Goal: Information Seeking & Learning: Find specific fact

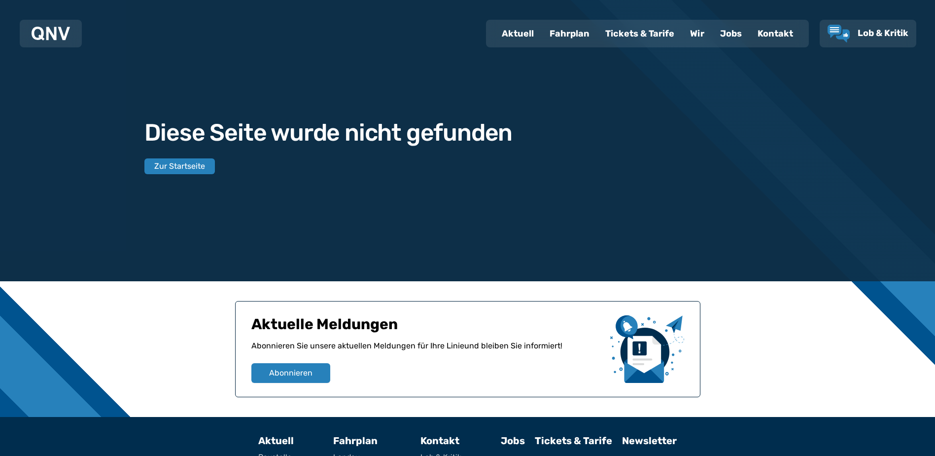
click at [574, 33] on div "Fahrplan" at bounding box center [570, 34] width 56 height 26
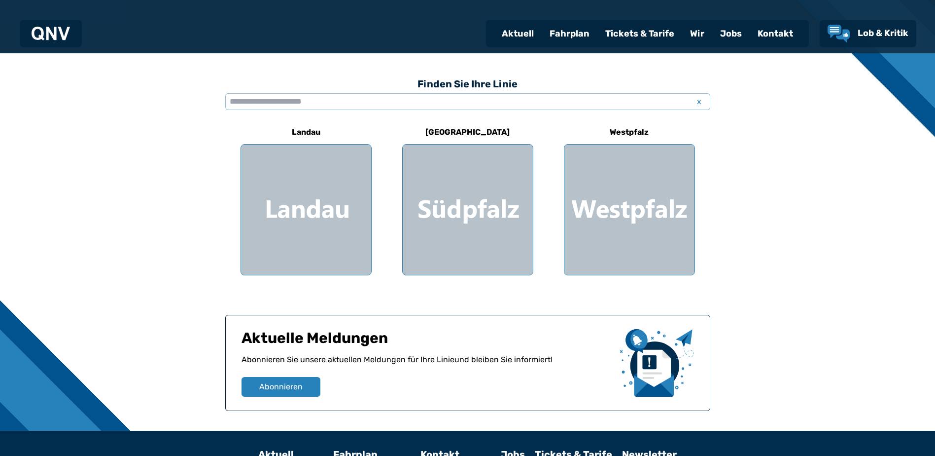
scroll to position [247, 0]
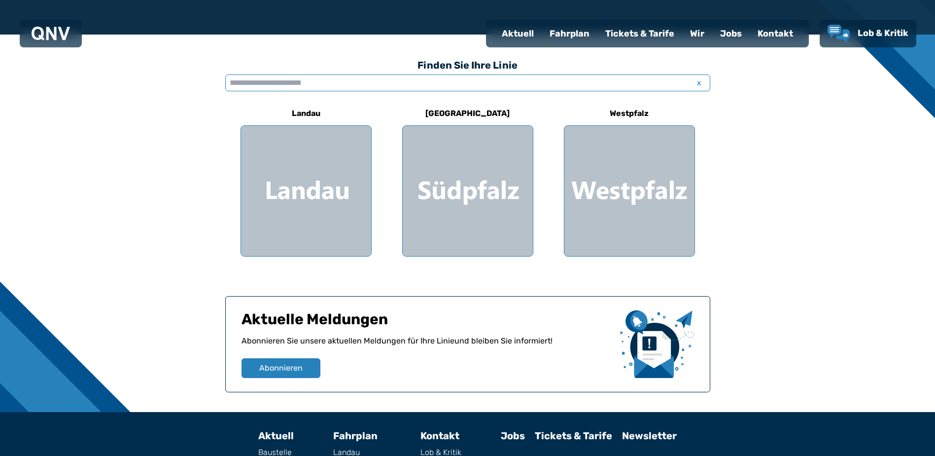
click at [291, 86] on input "text" at bounding box center [467, 82] width 485 height 17
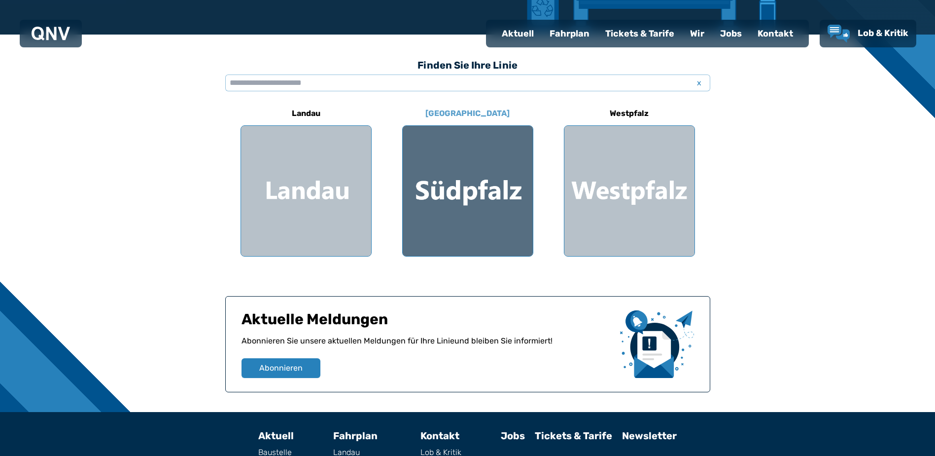
click at [459, 205] on div at bounding box center [468, 191] width 130 height 130
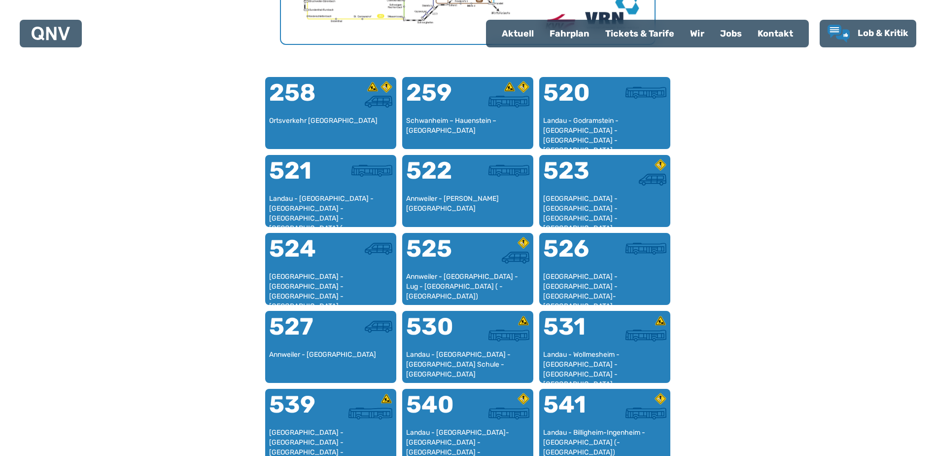
scroll to position [649, 0]
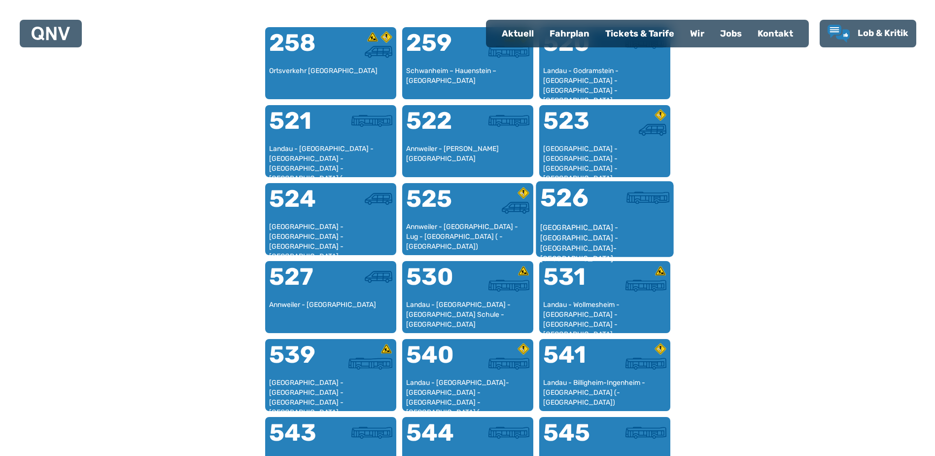
click at [593, 211] on div "526" at bounding box center [572, 203] width 65 height 37
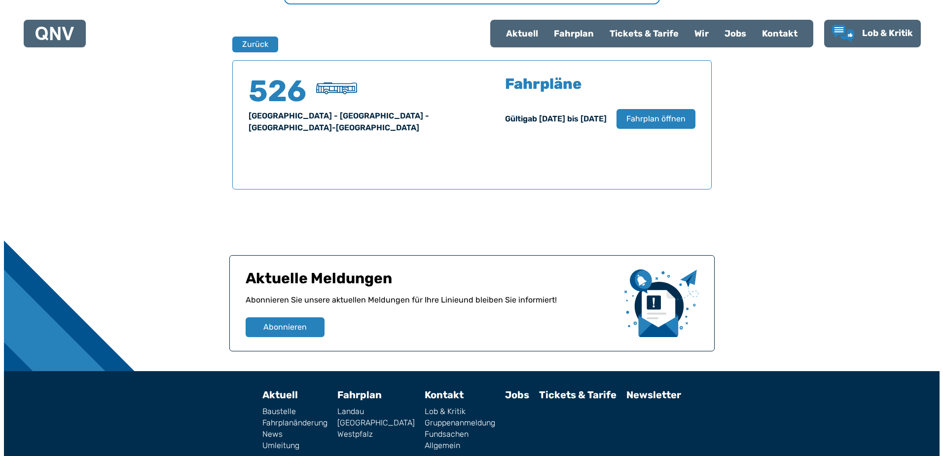
scroll to position [650, 0]
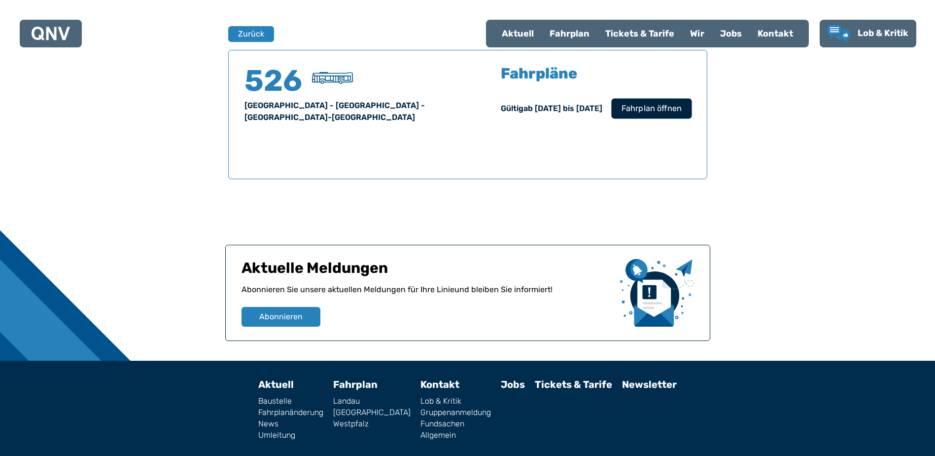
click at [649, 112] on span "Fahrplan öffnen" at bounding box center [651, 109] width 60 height 12
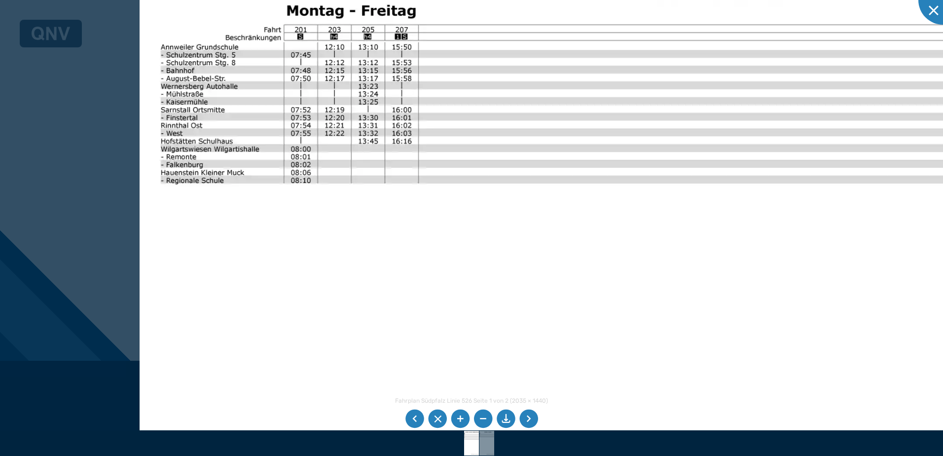
click at [228, 197] on img at bounding box center [584, 272] width 889 height 629
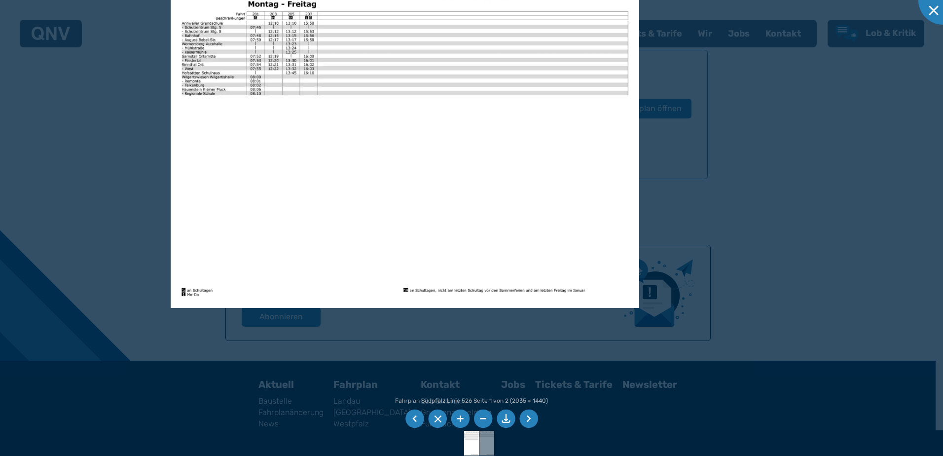
click at [219, 201] on img at bounding box center [405, 141] width 468 height 331
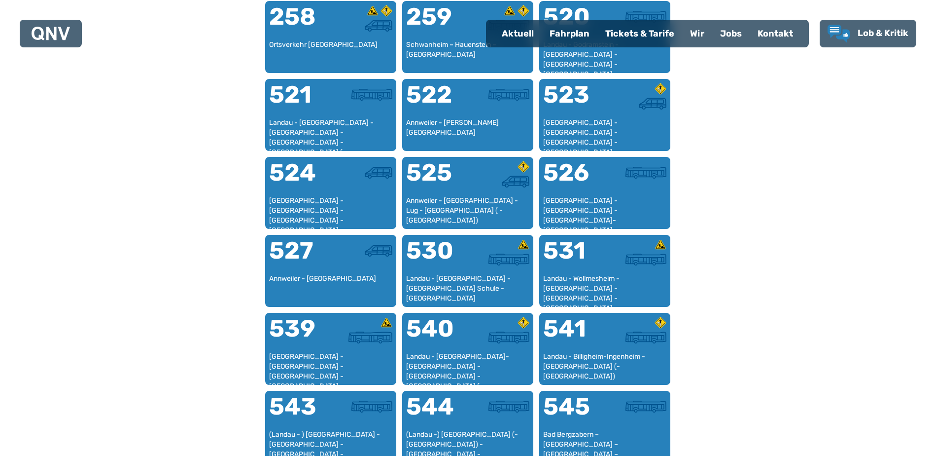
scroll to position [698, 0]
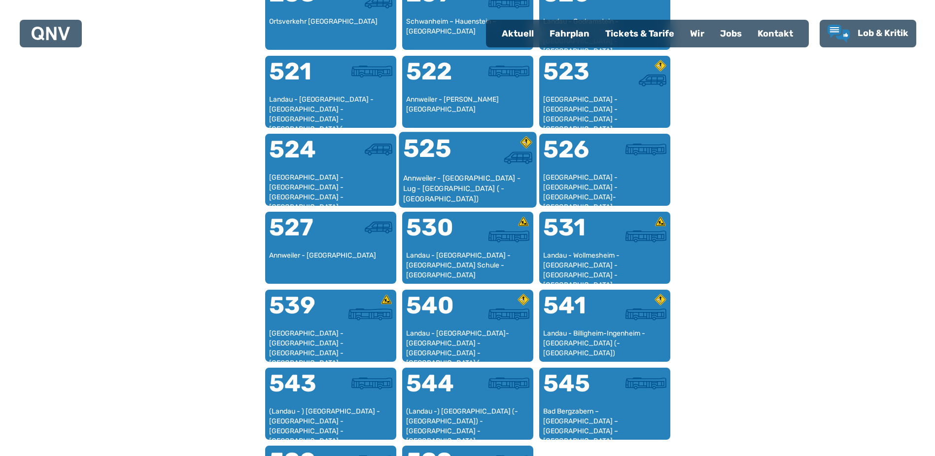
click at [504, 171] on div at bounding box center [500, 154] width 65 height 37
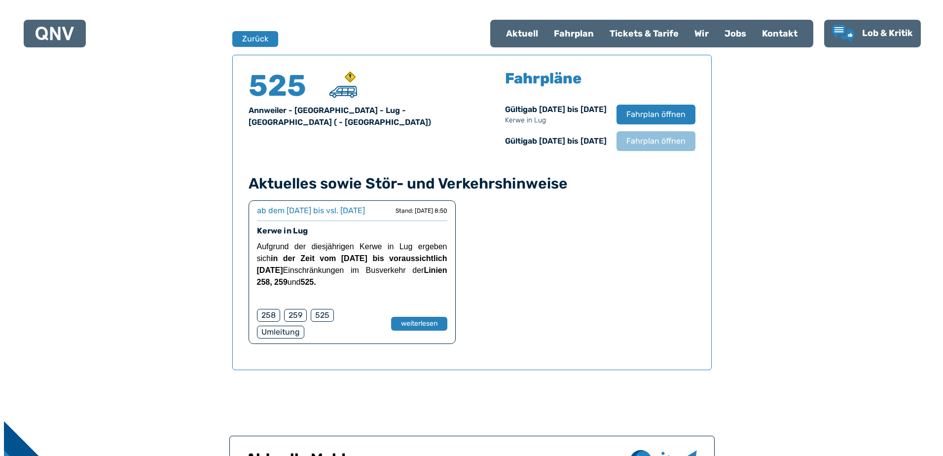
scroll to position [650, 0]
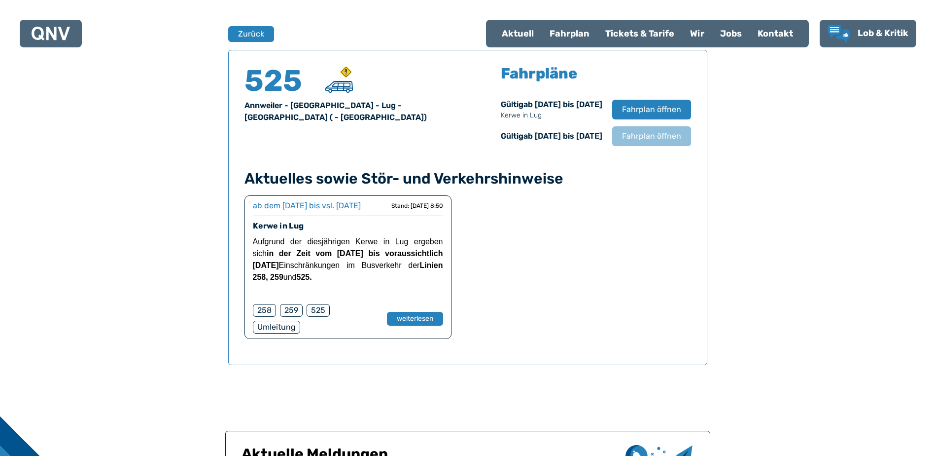
click at [347, 71] on use at bounding box center [345, 71] width 11 height 11
click at [634, 131] on span "Fahrplan öffnen" at bounding box center [651, 136] width 60 height 12
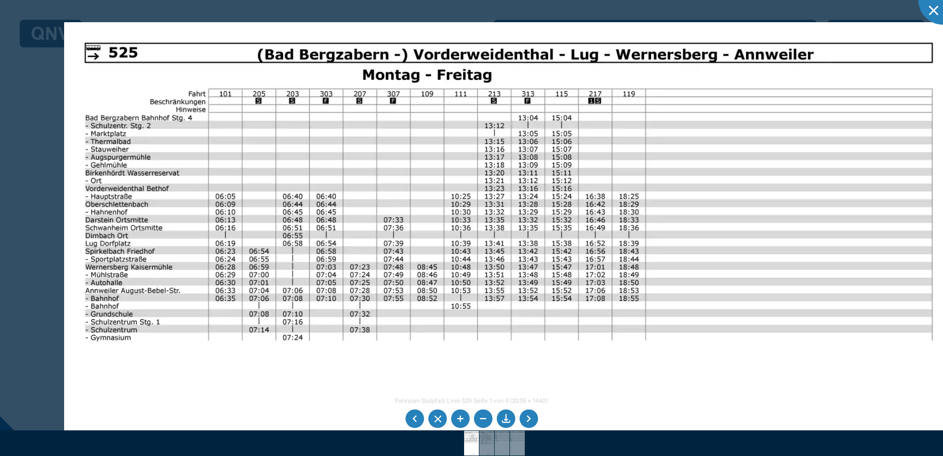
click at [365, 253] on img at bounding box center [508, 336] width 889 height 629
